Goal: Find specific page/section: Find specific page/section

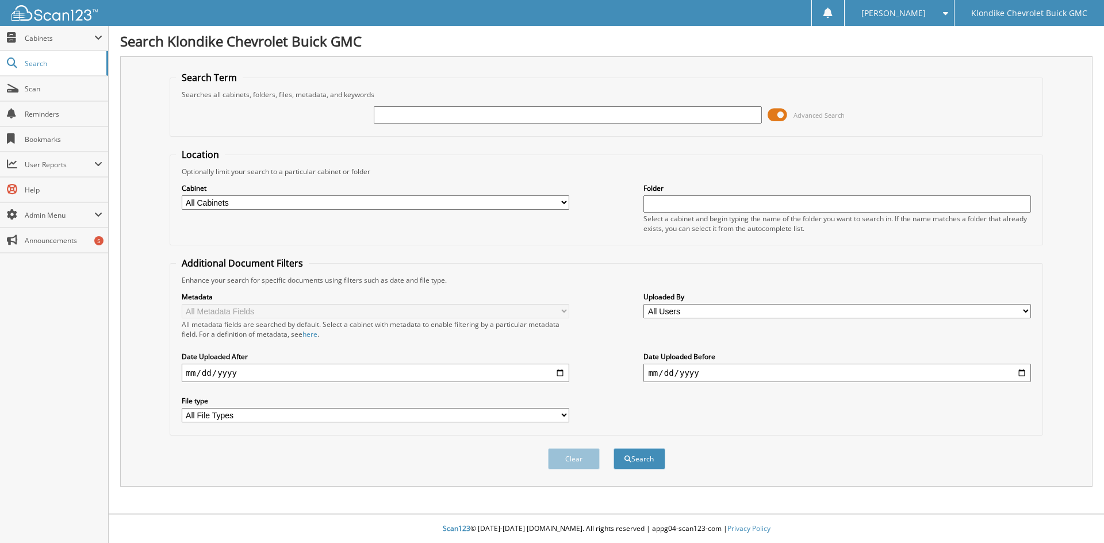
click at [526, 106] on div at bounding box center [568, 115] width 388 height 20
click at [530, 113] on input "text" at bounding box center [568, 114] width 388 height 17
type input "[PERSON_NAME]"
click at [613, 448] on button "Search" at bounding box center [639, 458] width 52 height 21
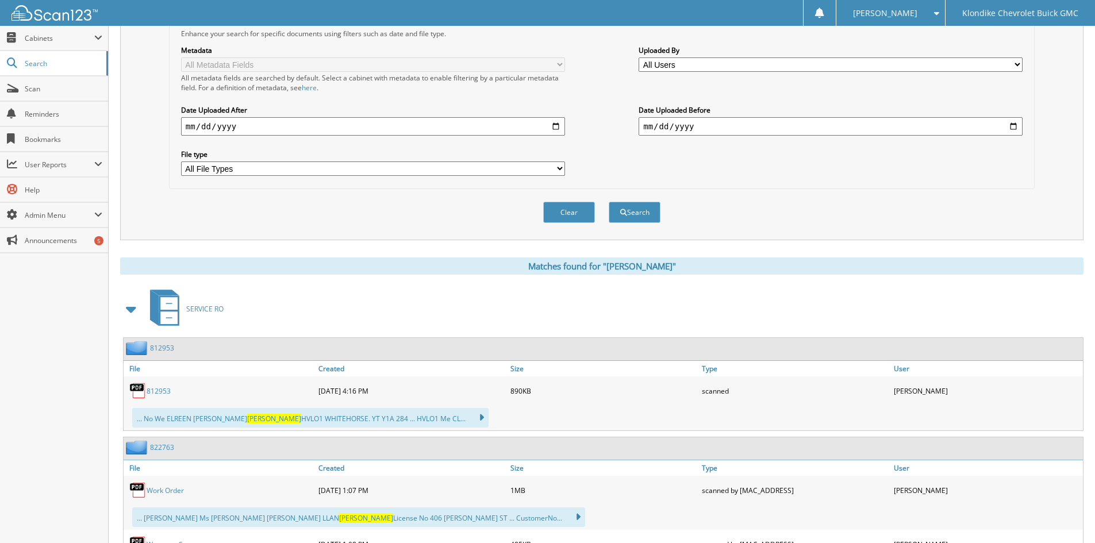
scroll to position [345, 0]
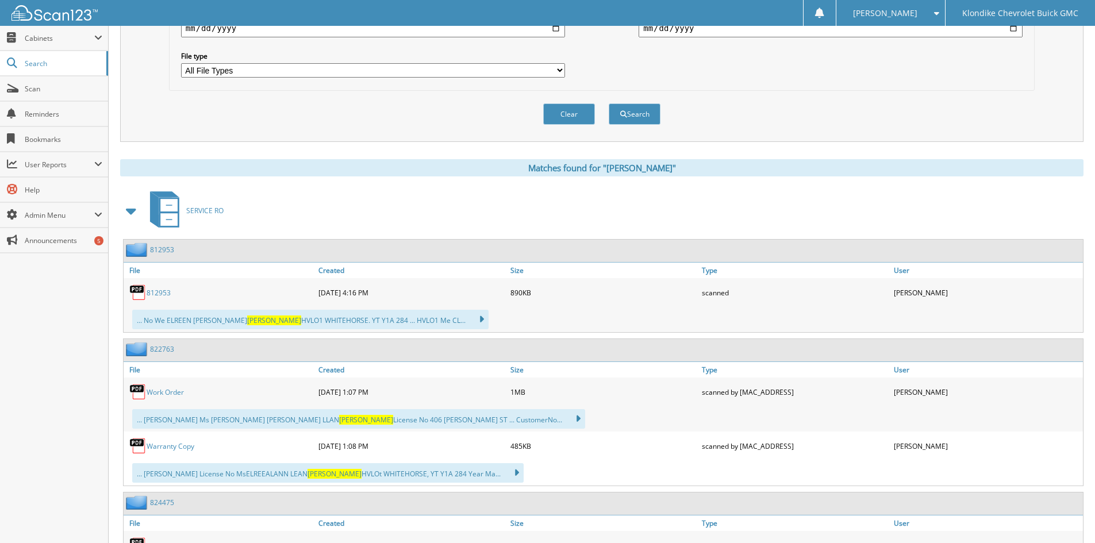
click at [163, 295] on link "812953" at bounding box center [159, 293] width 24 height 10
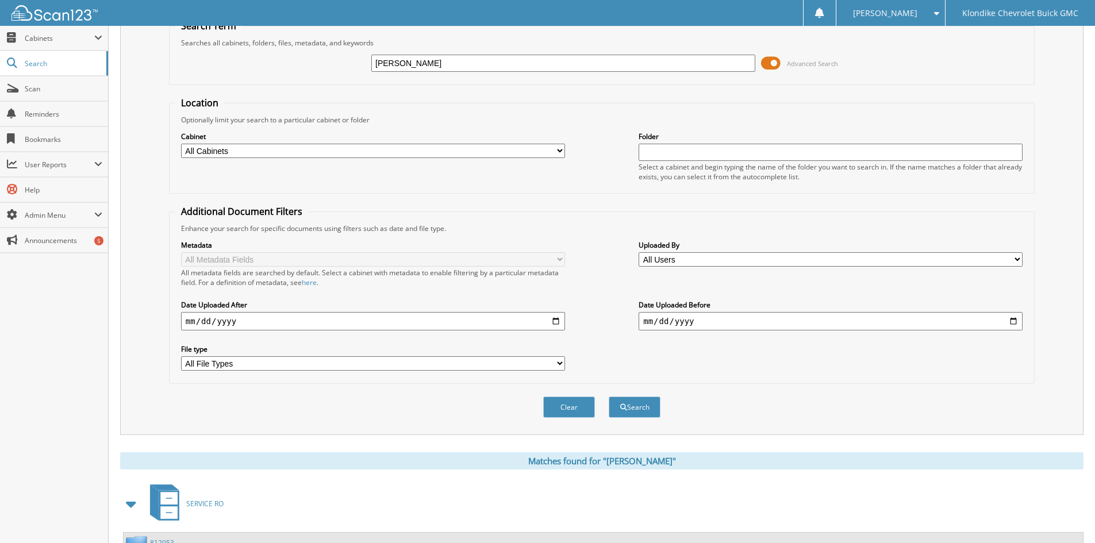
scroll to position [0, 0]
